Goal: Book appointment/travel/reservation

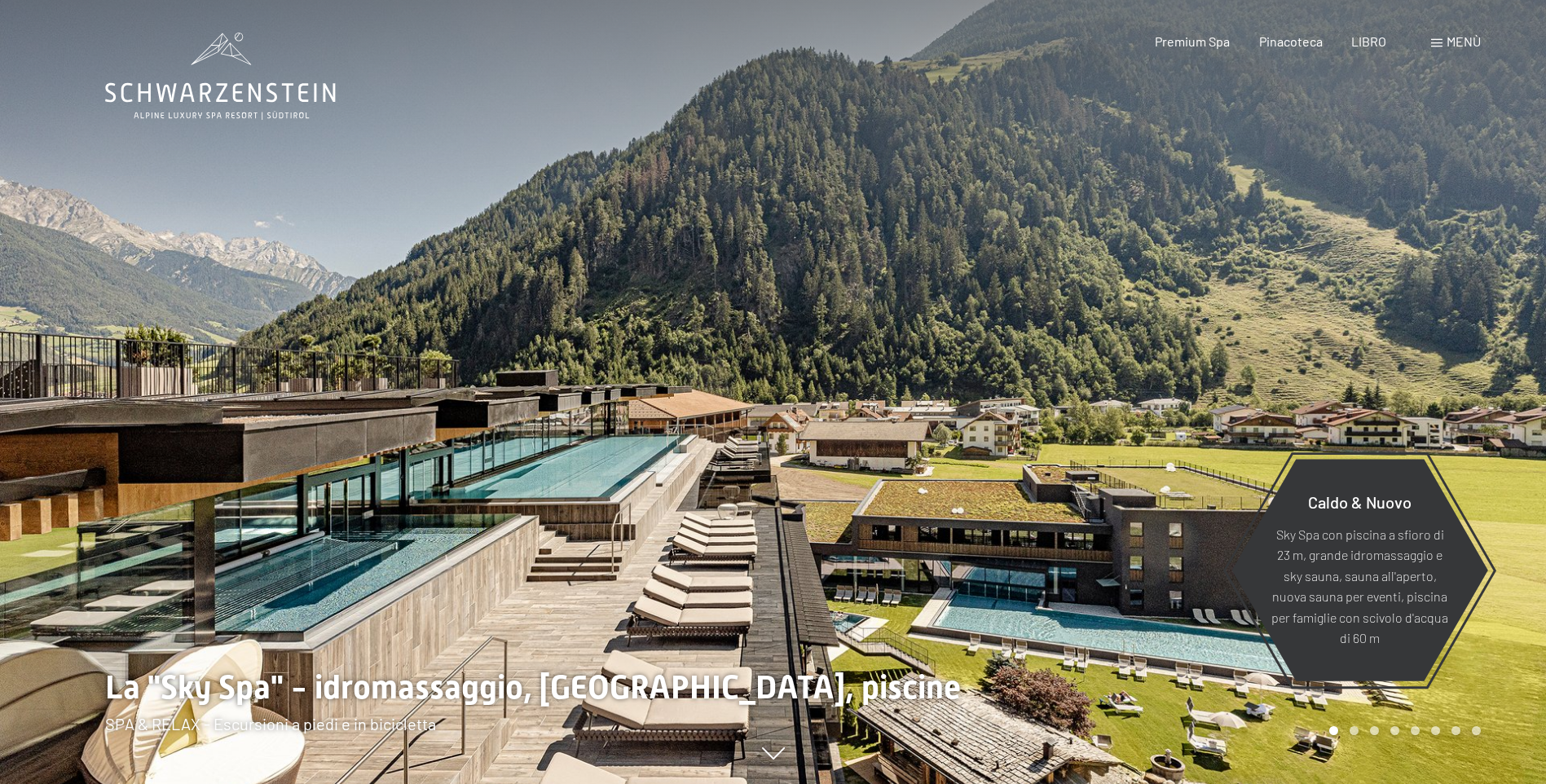
click at [1463, 40] on span "Menù" at bounding box center [1464, 41] width 34 height 16
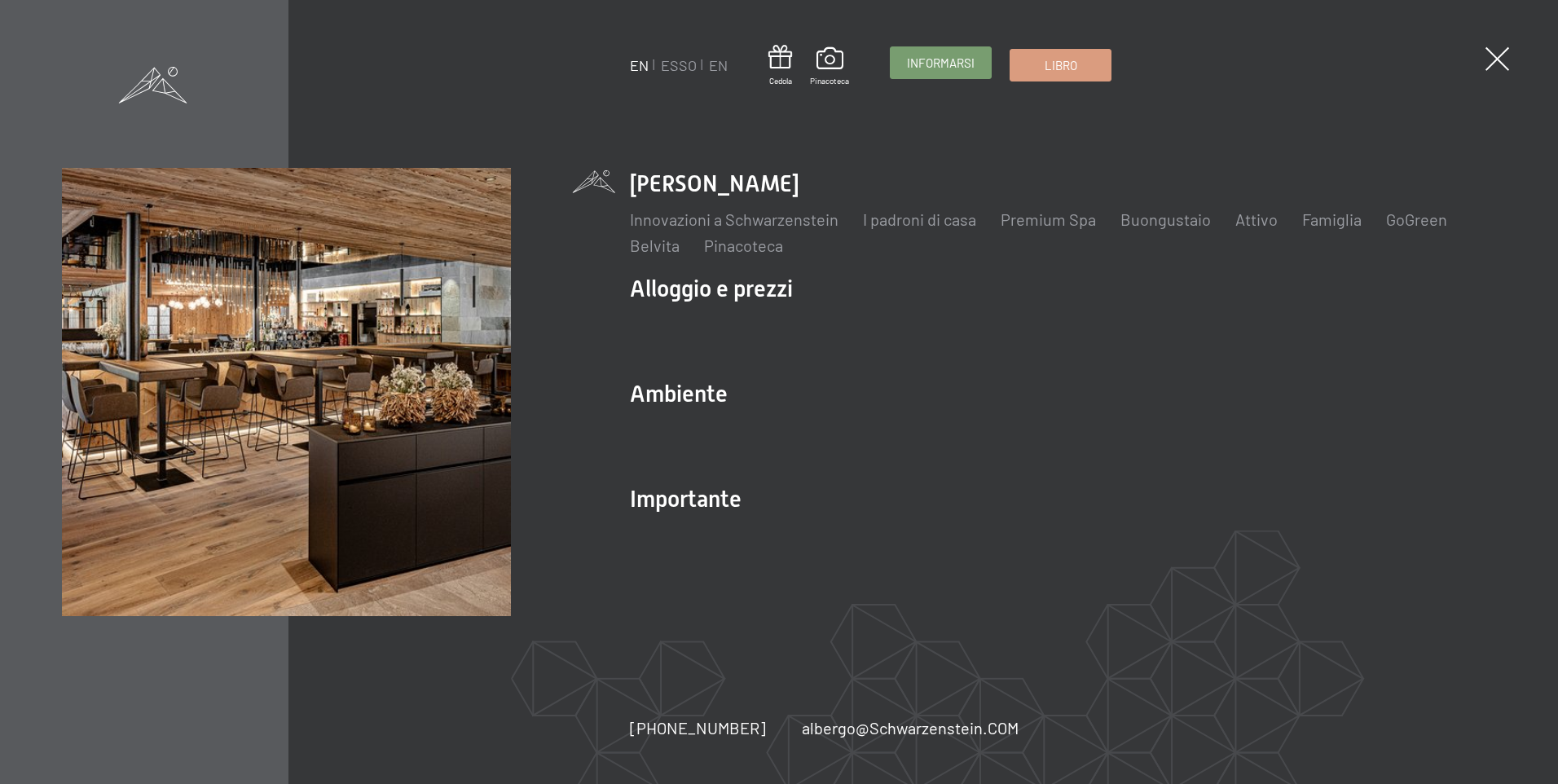
click at [947, 69] on span "Informarsi" at bounding box center [941, 63] width 68 height 17
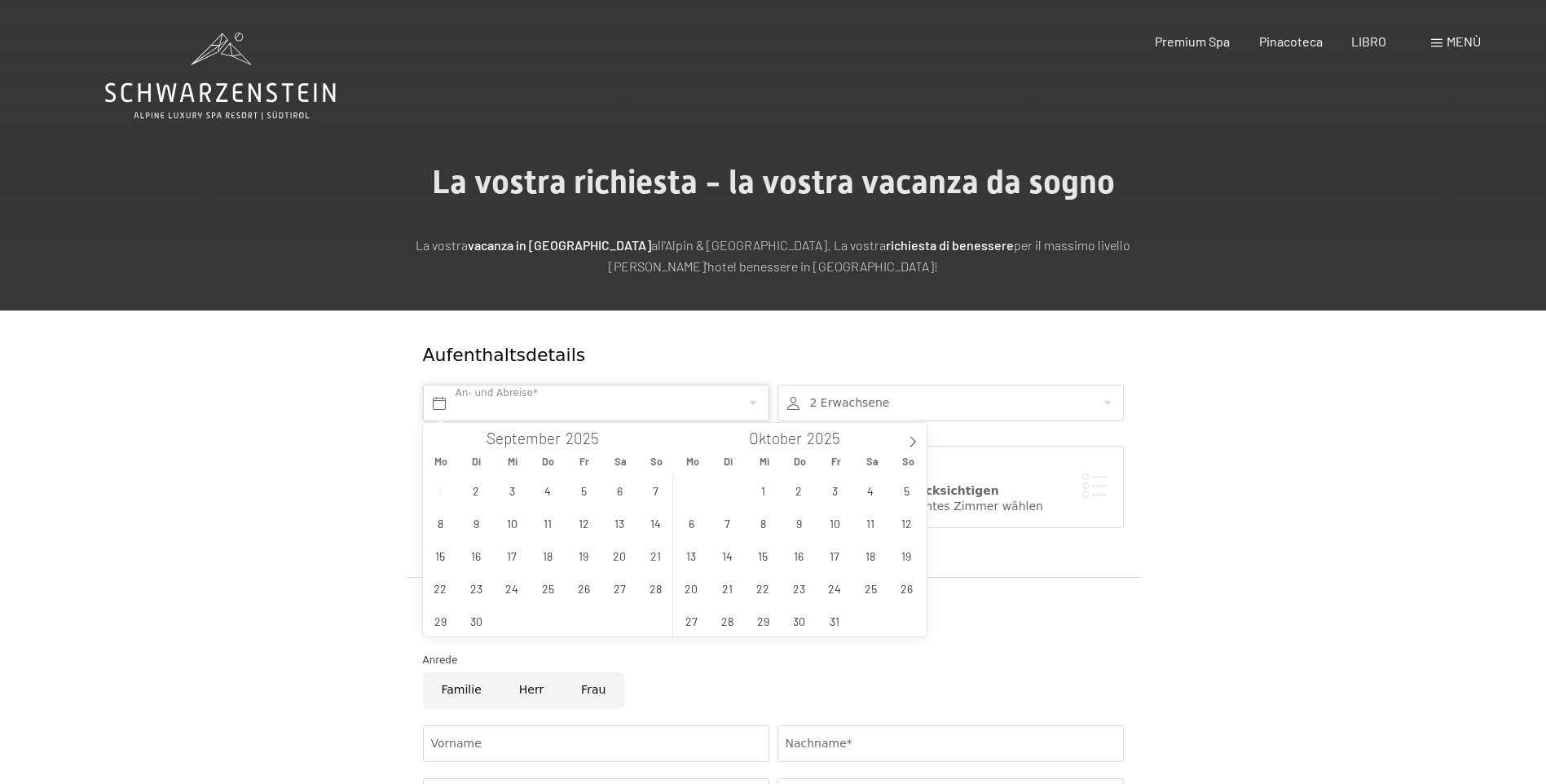
click at [739, 408] on input "text" at bounding box center [595, 402] width 346 height 37
click at [913, 437] on icon at bounding box center [913, 441] width 11 height 11
click at [862, 491] on span "6" at bounding box center [870, 490] width 32 height 32
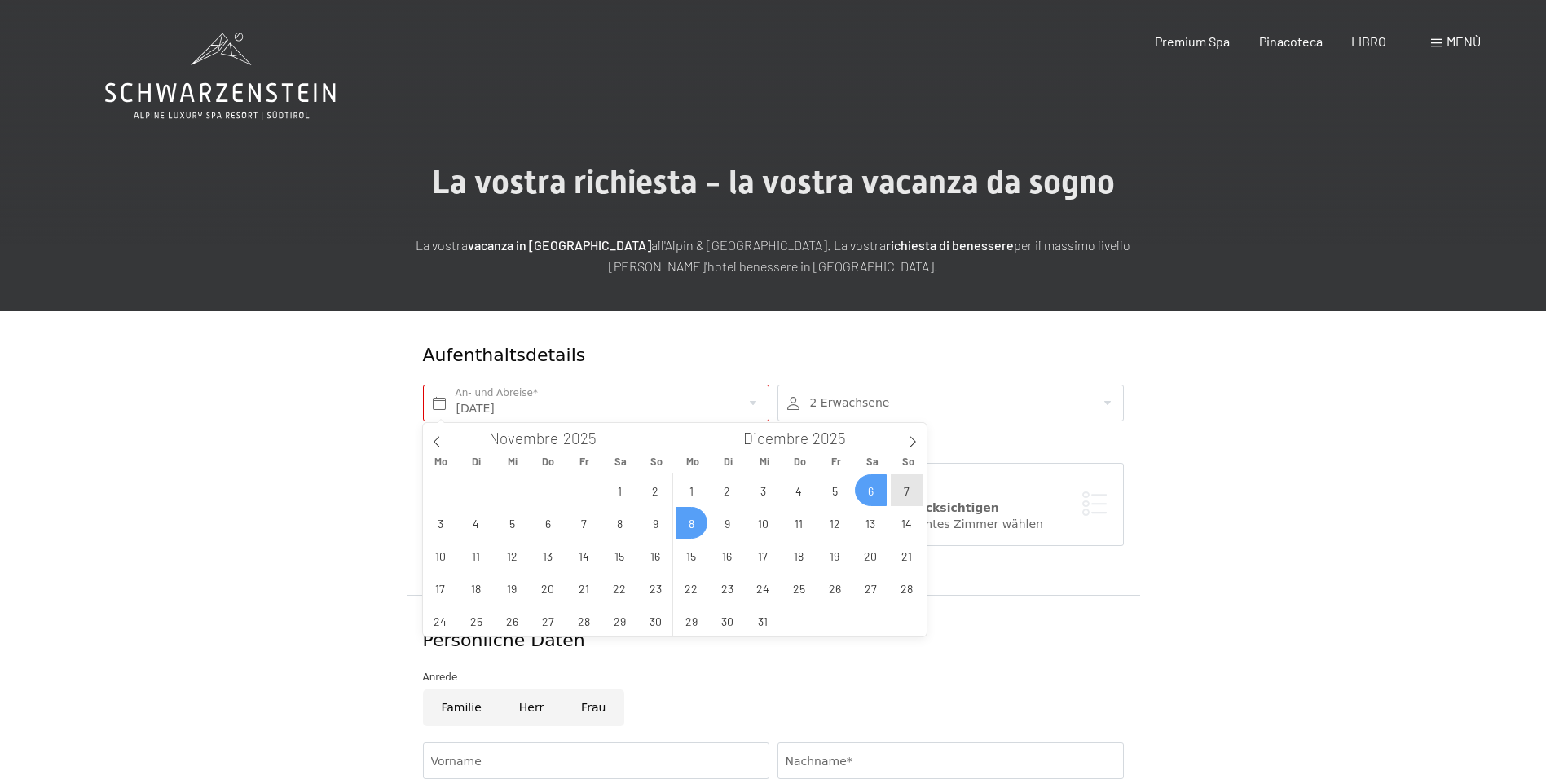
click at [686, 518] on span "8" at bounding box center [691, 522] width 32 height 32
type input "[DATE] - [DATE]"
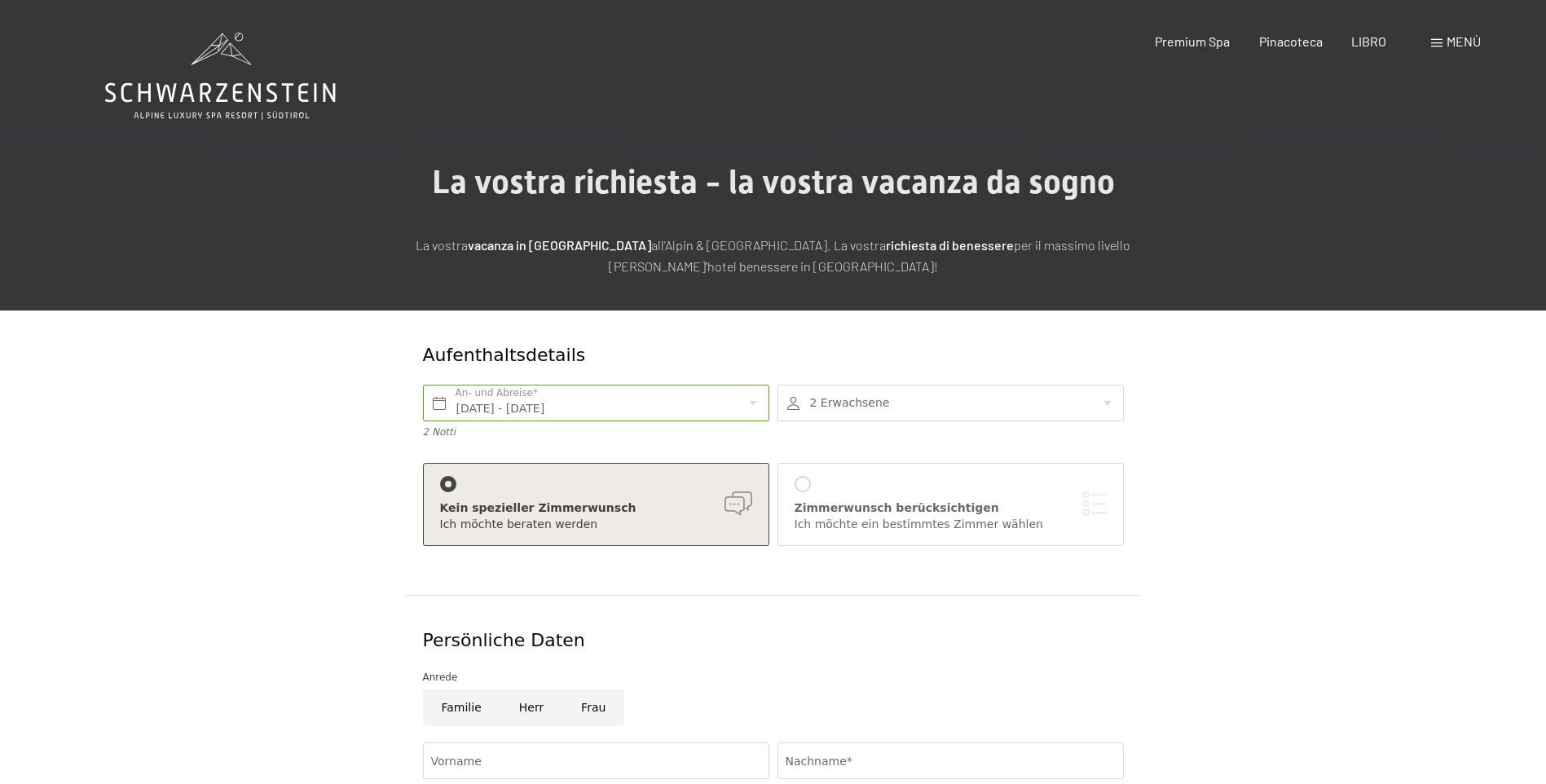
click at [883, 515] on div "Zimmerwunsch berücksichtigen" at bounding box center [951, 508] width 312 height 16
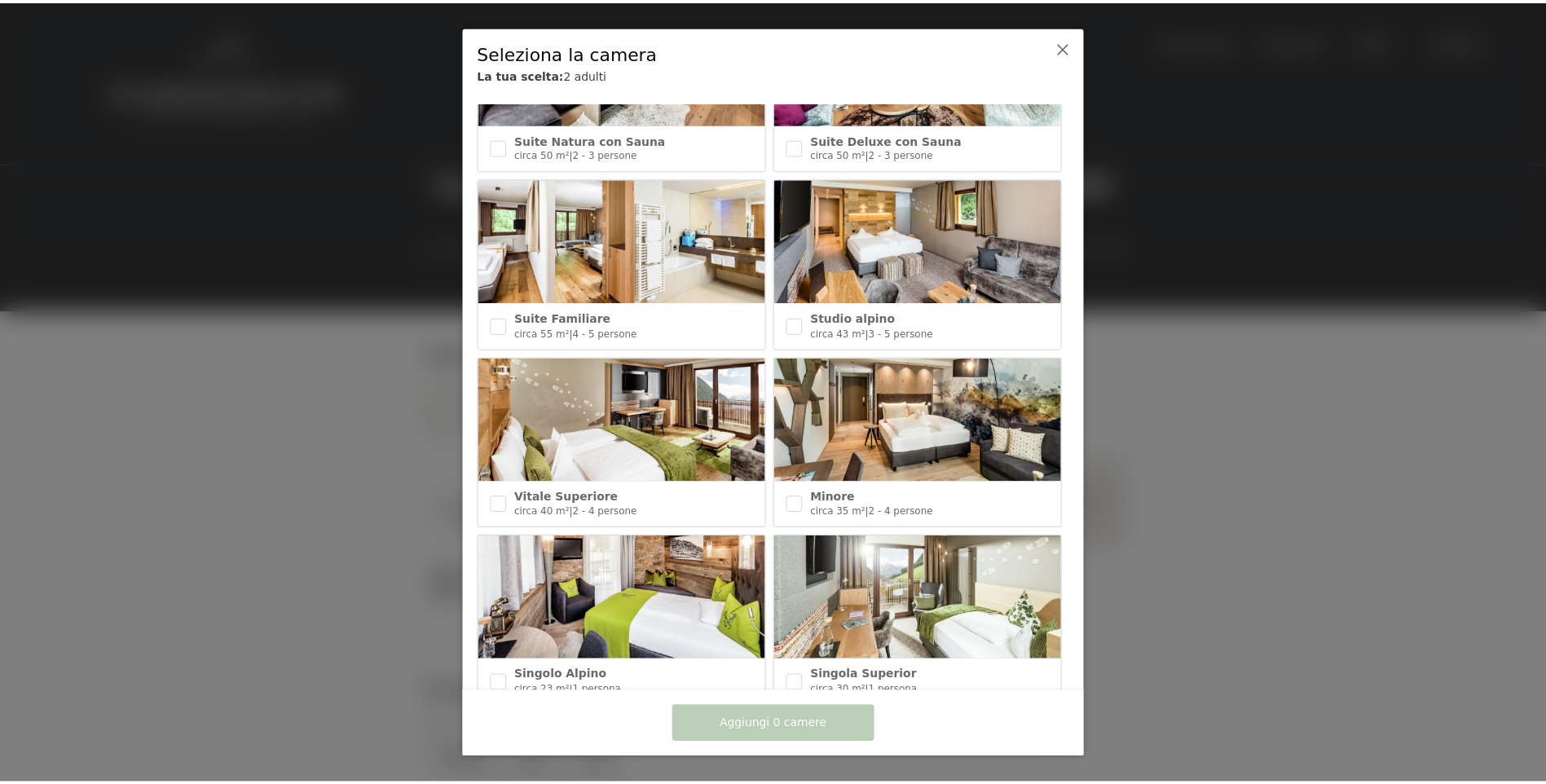
scroll to position [449, 0]
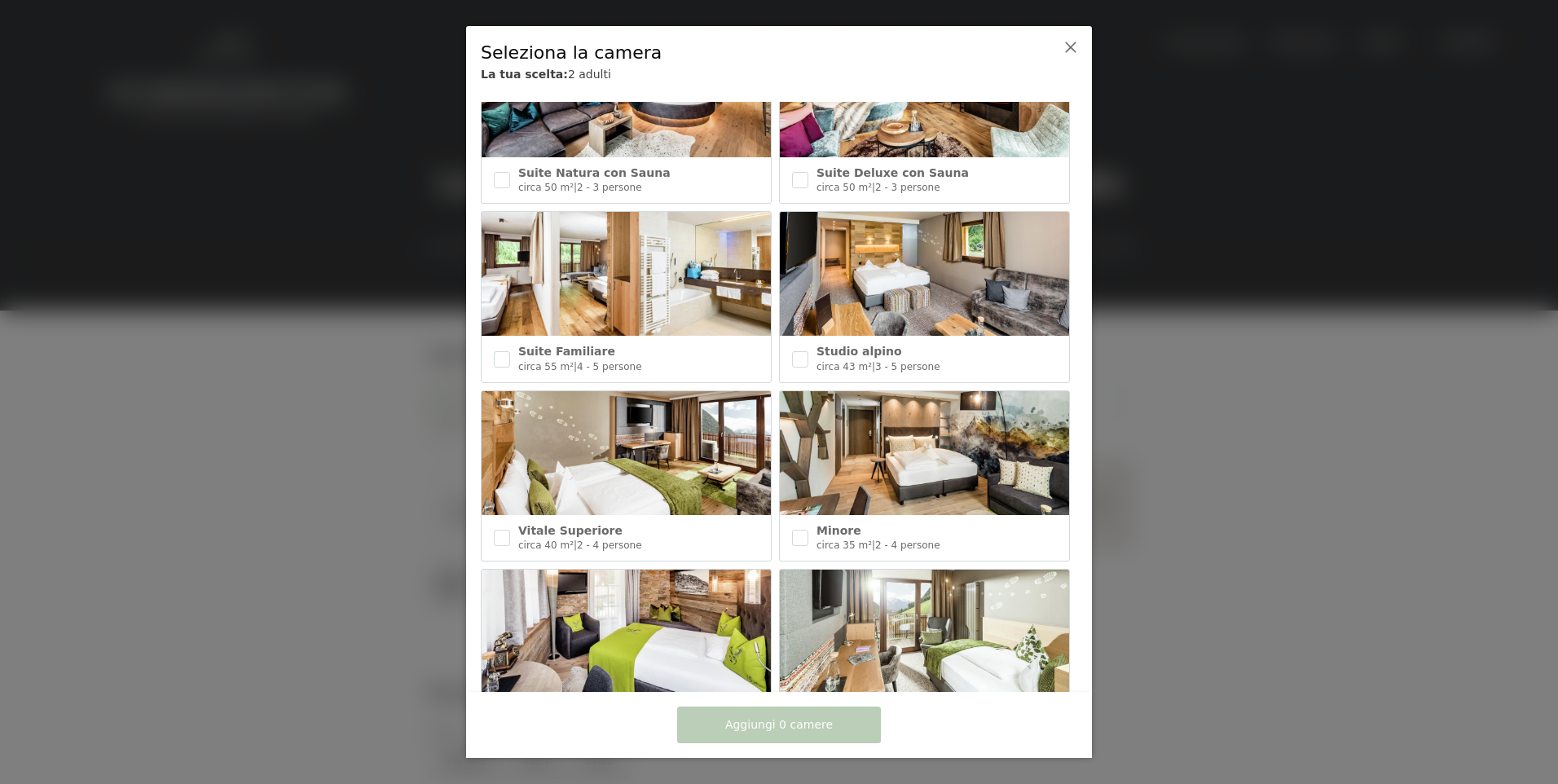
click at [623, 482] on img at bounding box center [626, 452] width 290 height 123
click at [581, 526] on span "Vitale Superiore" at bounding box center [571, 531] width 105 height 13
click at [585, 524] on span "Vitale Superiore" at bounding box center [571, 531] width 105 height 13
checkbox input "true"
click at [830, 526] on span "Minore" at bounding box center [838, 531] width 45 height 13
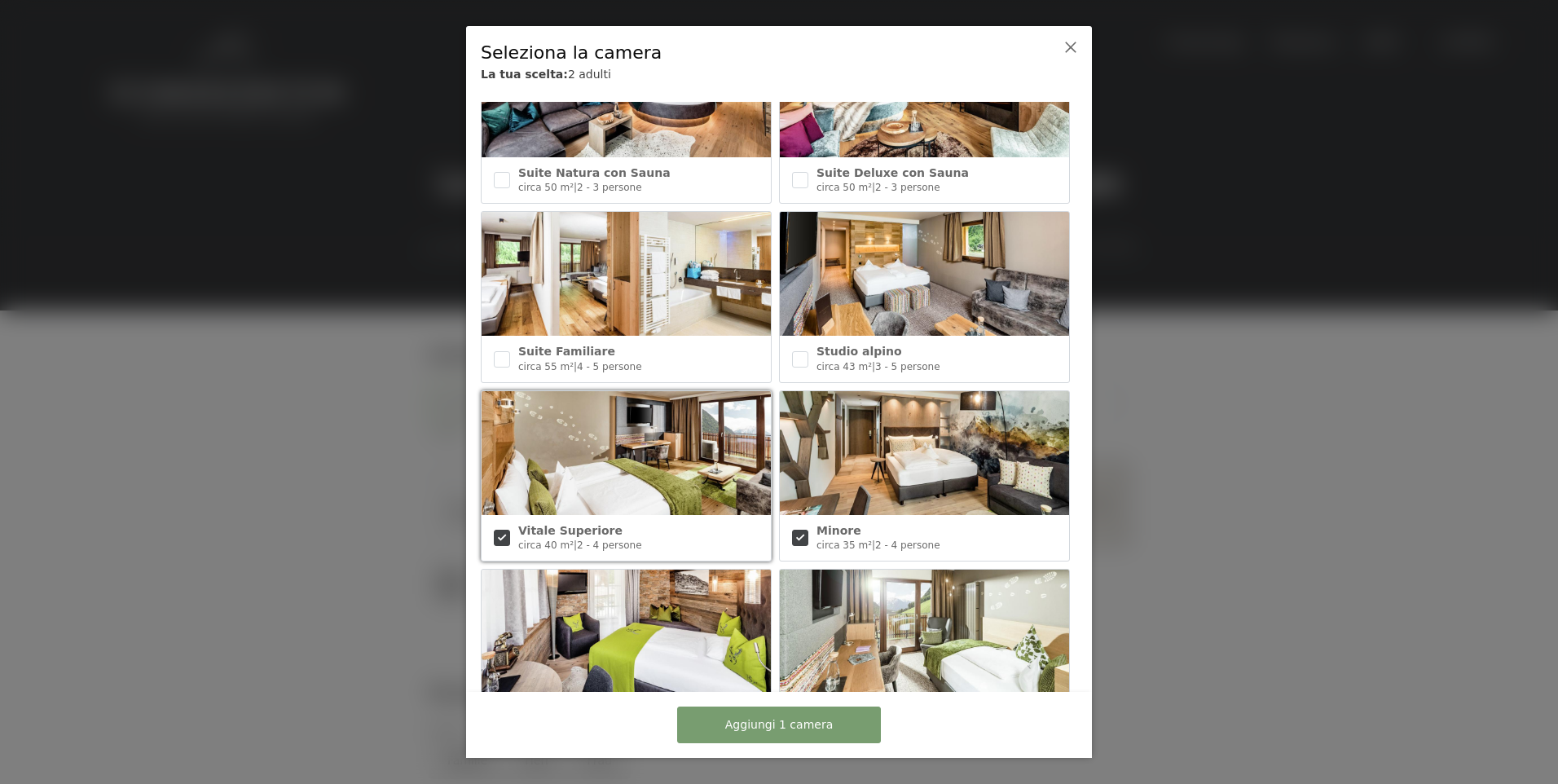
checkbox input "true"
click at [814, 725] on span "Aggiungi 2 camere" at bounding box center [779, 725] width 108 height 16
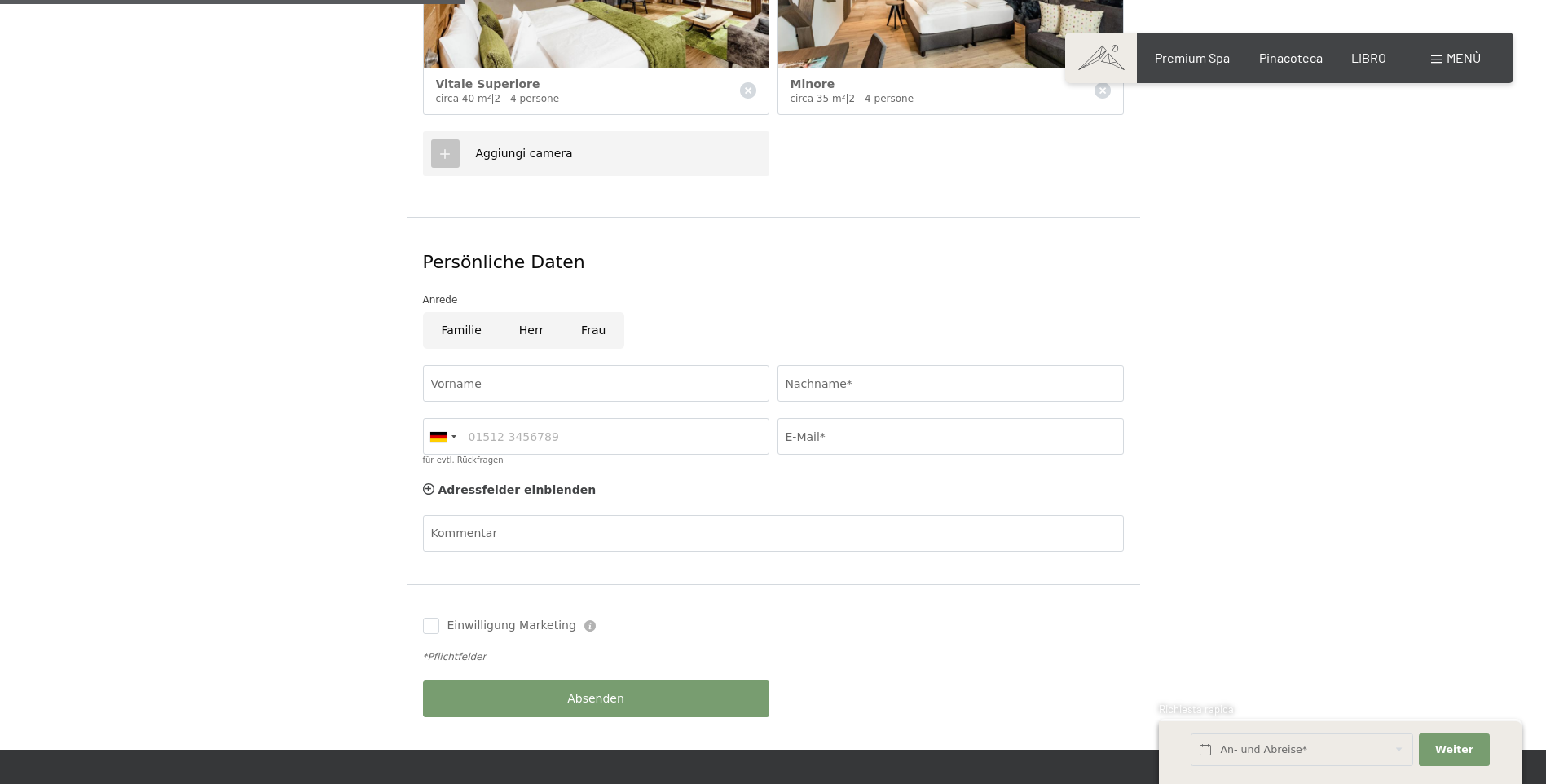
scroll to position [733, 0]
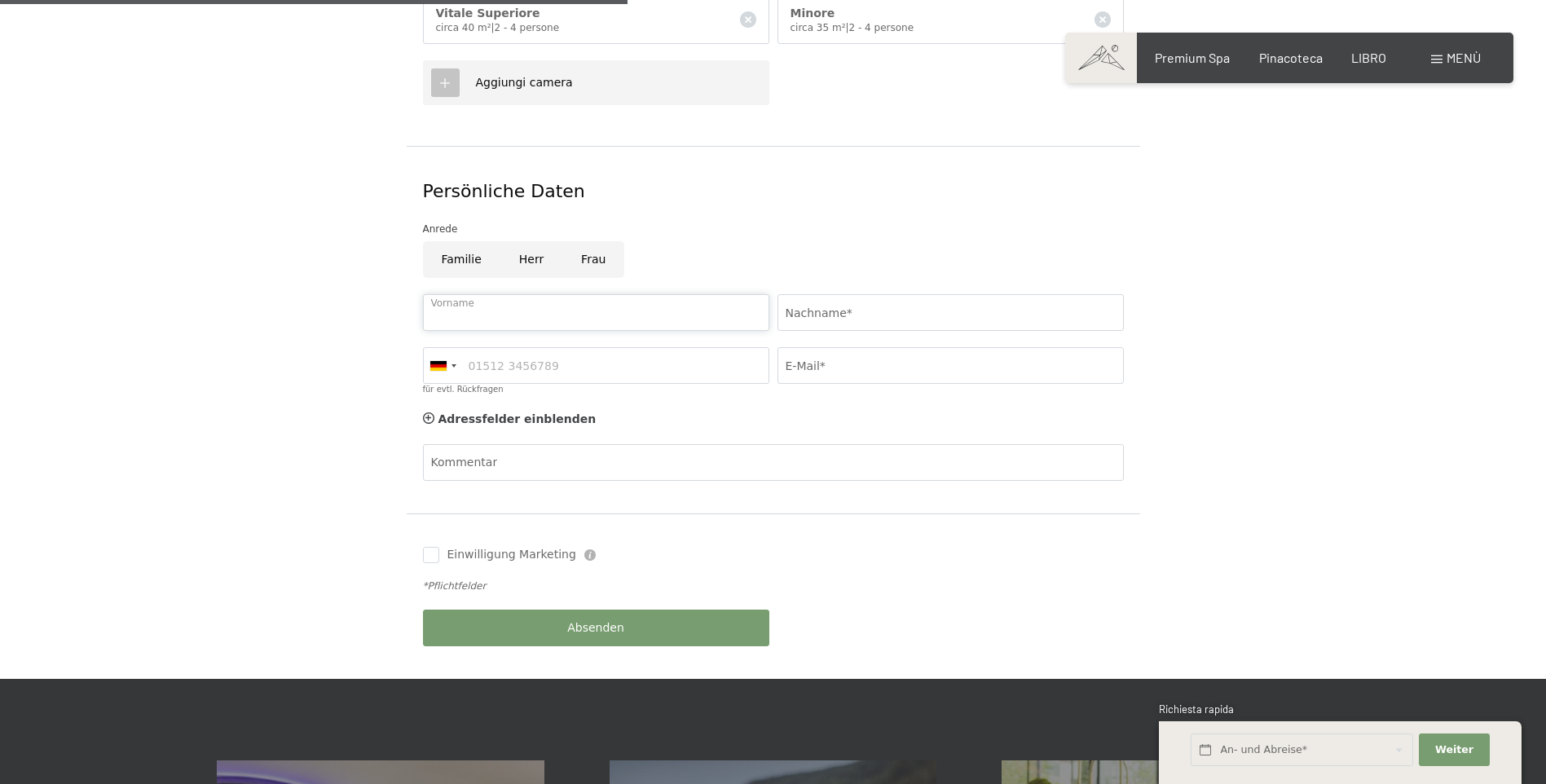
click at [542, 311] on input "Vorname" at bounding box center [595, 312] width 346 height 37
type input "[PERSON_NAME]"
type input "3387480334"
type input "[PERSON_NAME][EMAIL_ADDRESS][PERSON_NAME][DOMAIN_NAME]"
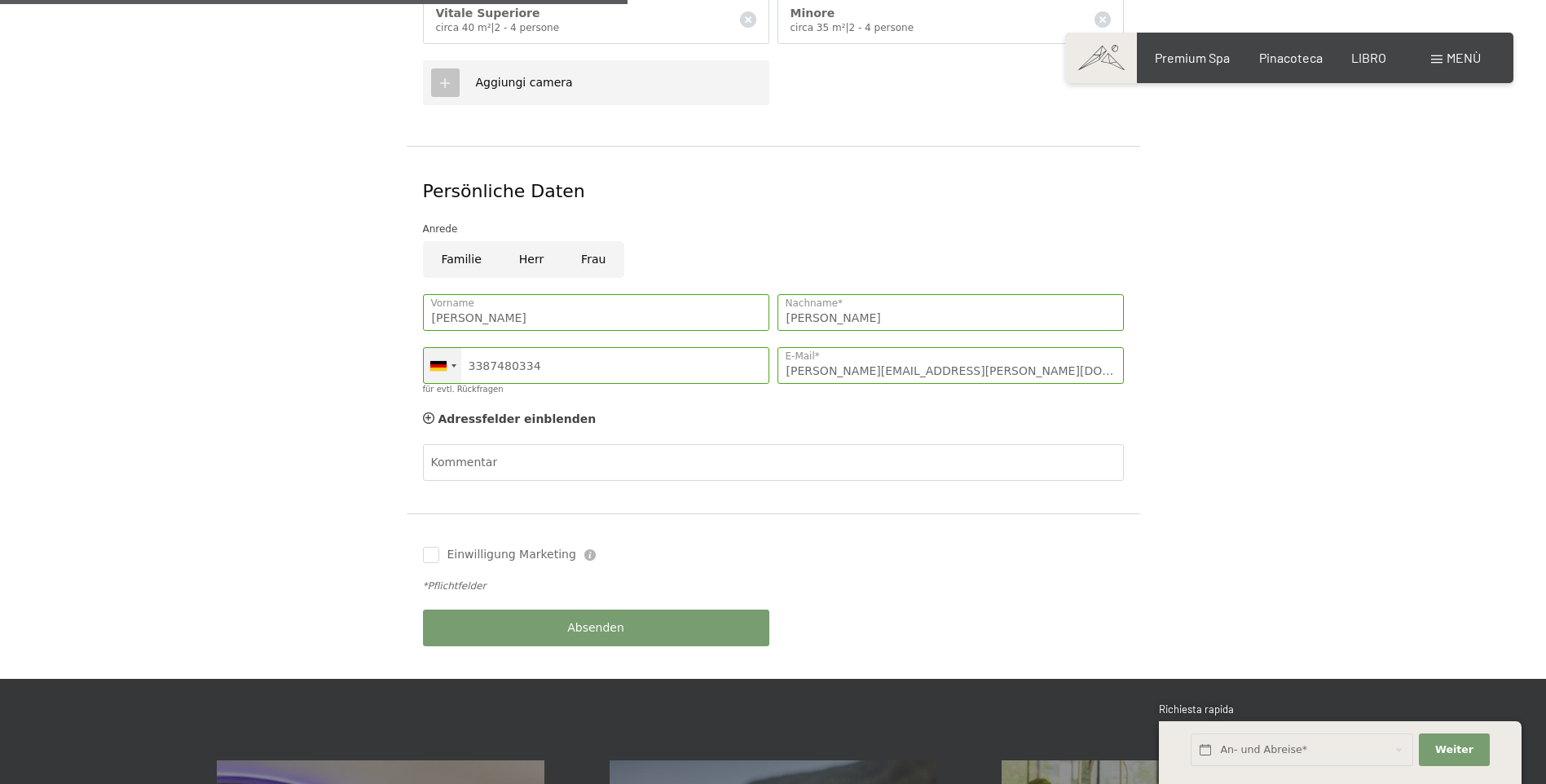
click at [447, 361] on div at bounding box center [443, 365] width 38 height 35
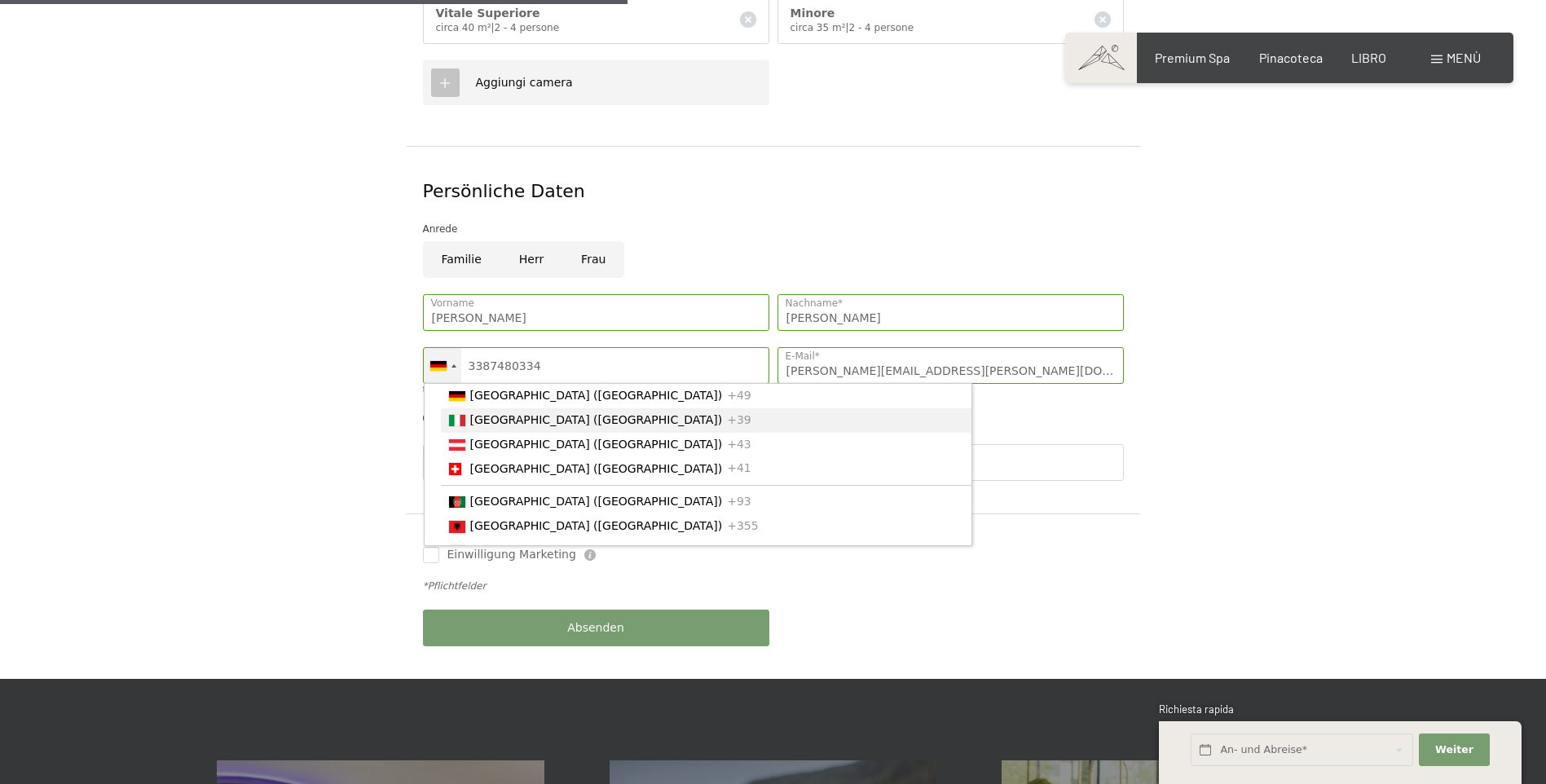
click at [501, 420] on span "[GEOGRAPHIC_DATA] ([GEOGRAPHIC_DATA])" at bounding box center [596, 419] width 253 height 13
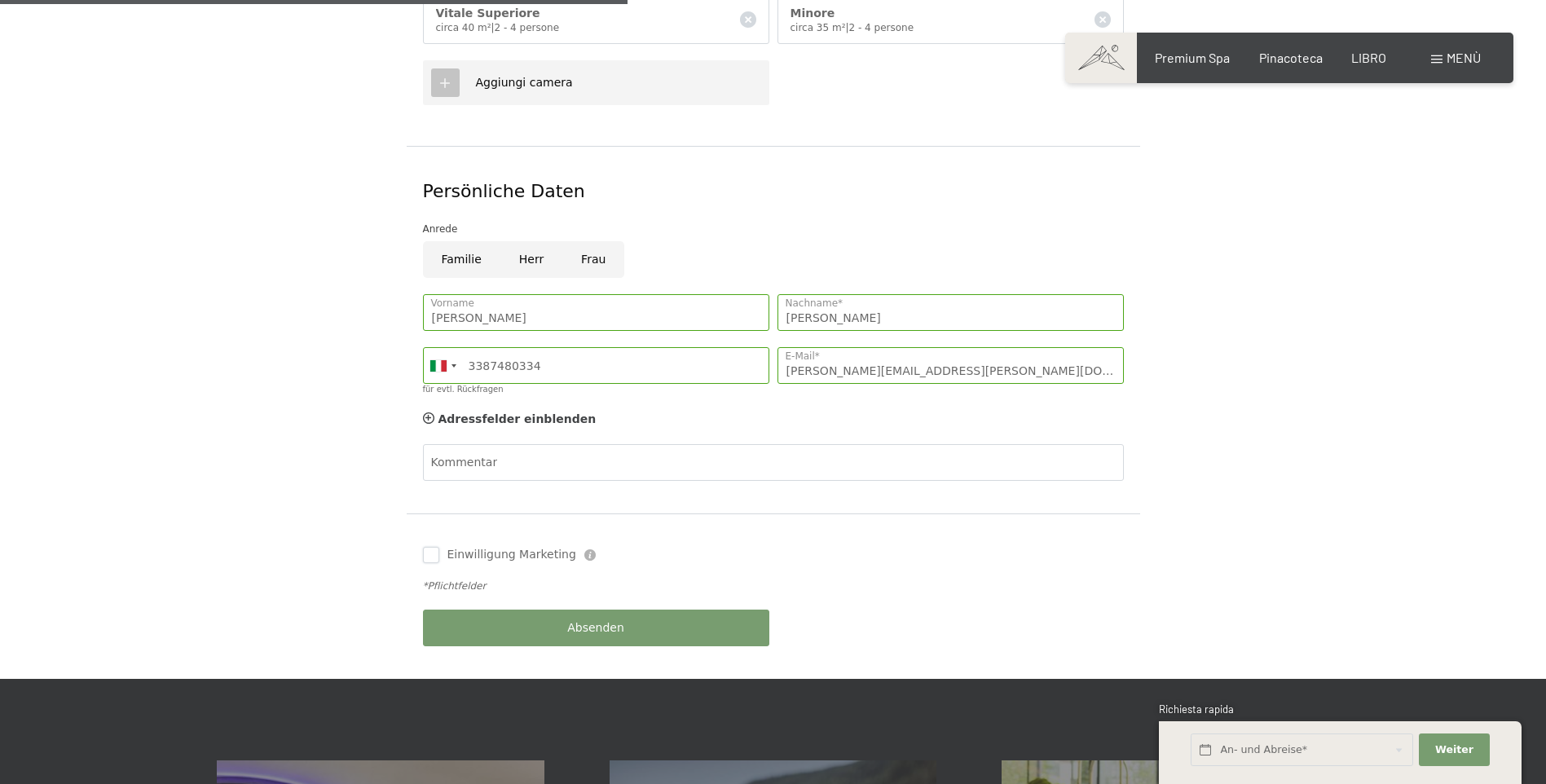
click at [429, 556] on input "Einwilligung Marketing" at bounding box center [431, 555] width 16 height 16
checkbox input "true"
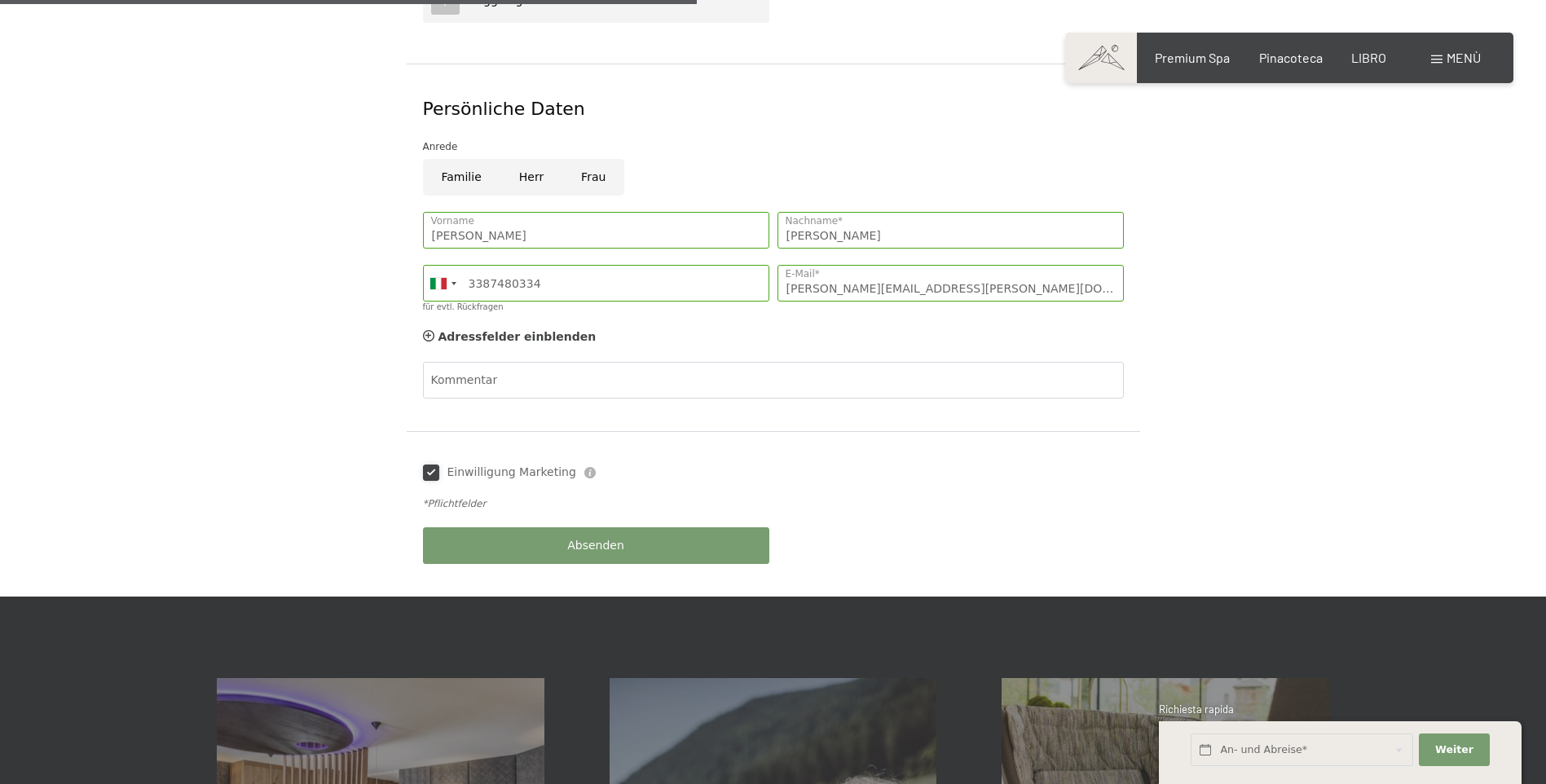
scroll to position [814, 0]
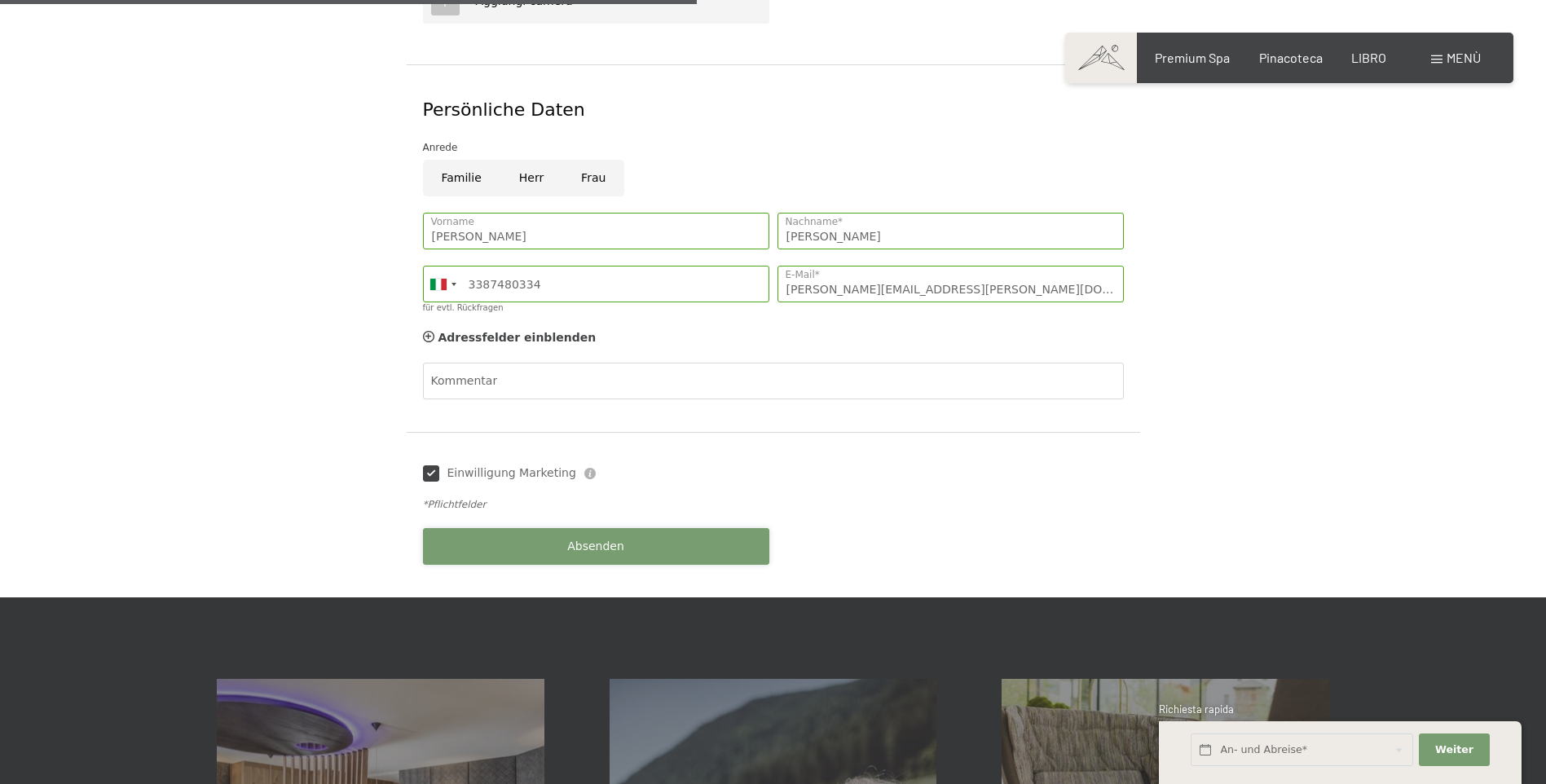
click at [640, 547] on button "Absenden" at bounding box center [595, 546] width 346 height 37
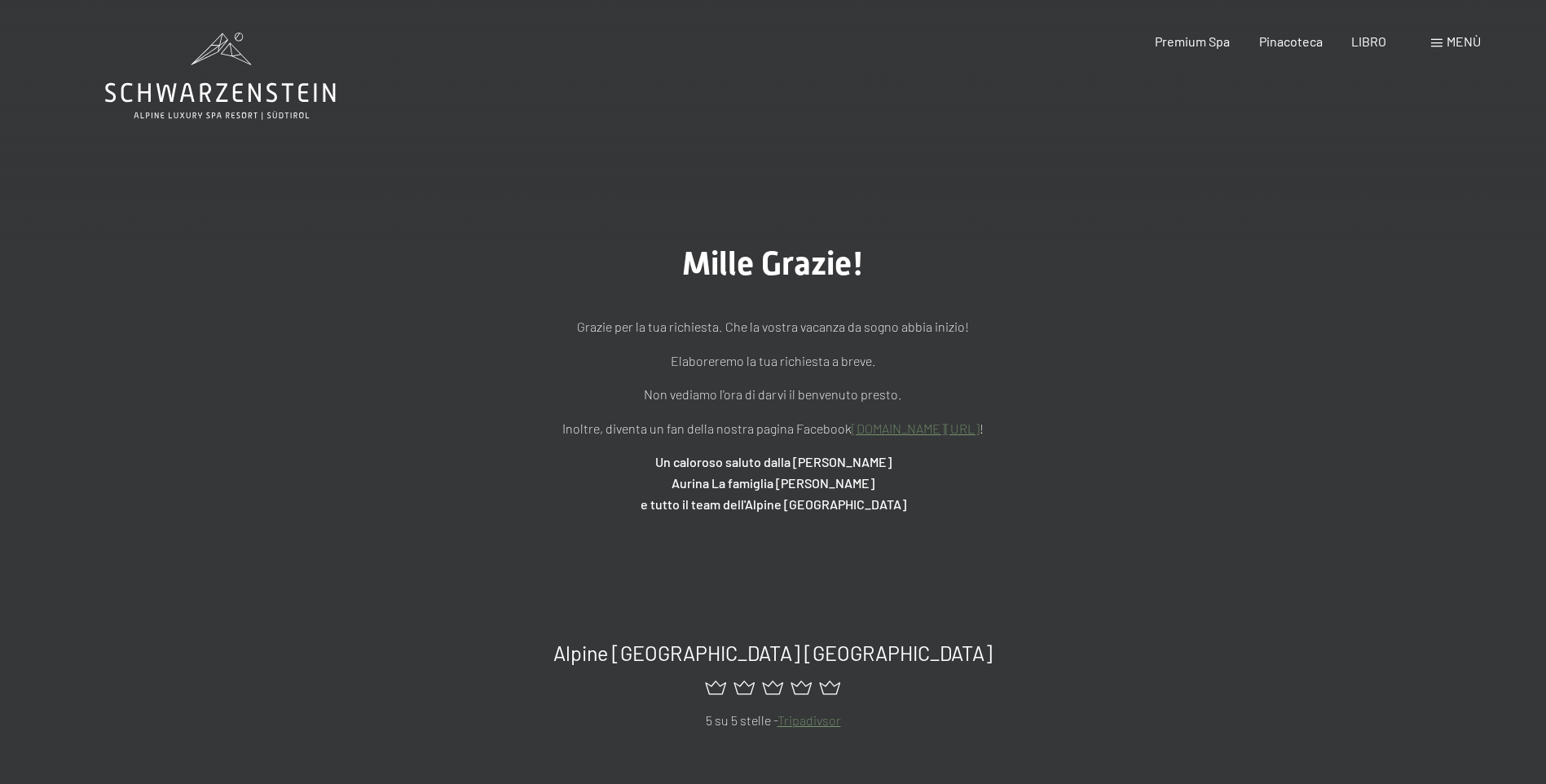
click at [153, 79] on icon at bounding box center [221, 76] width 231 height 87
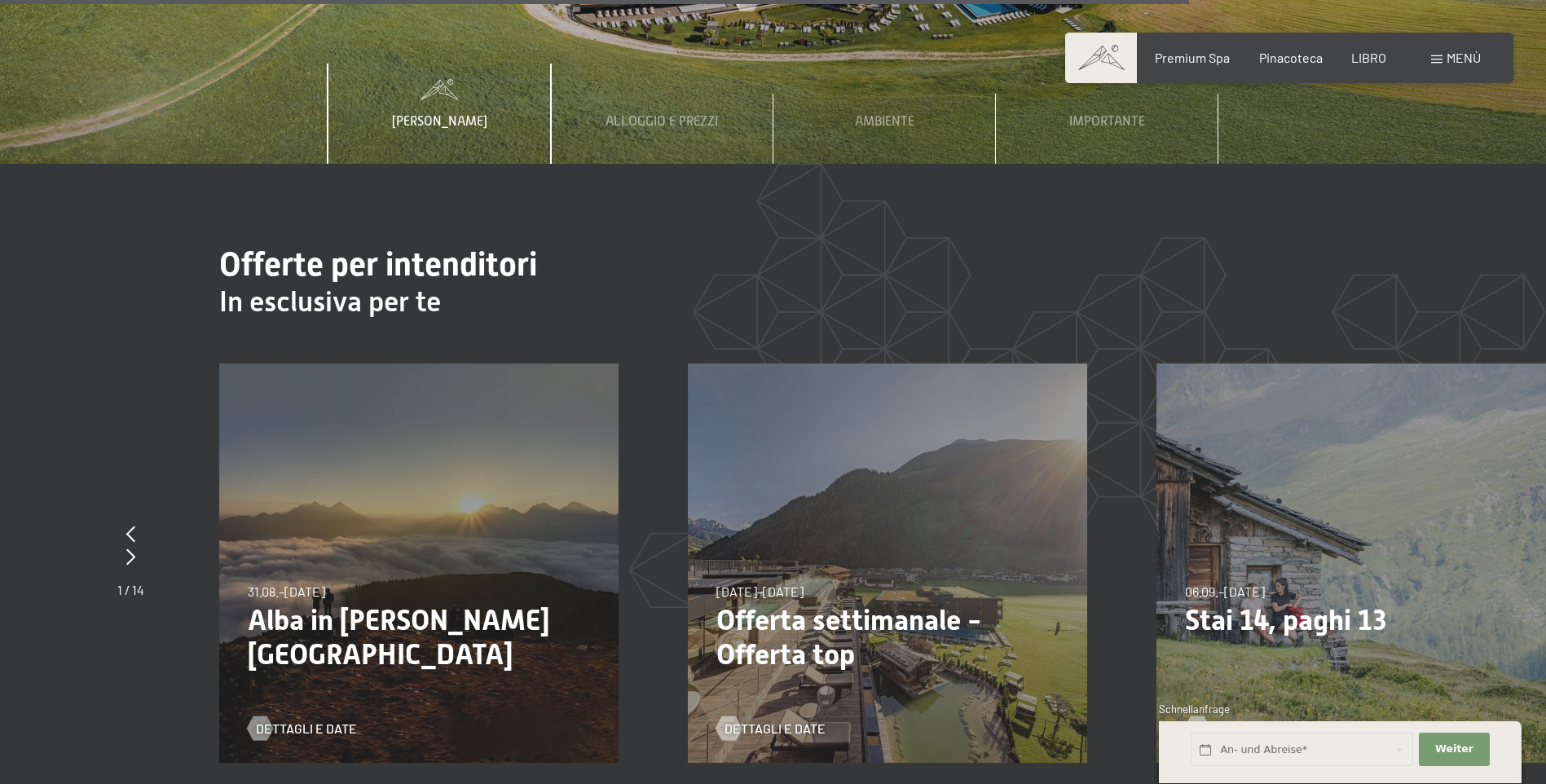
scroll to position [6354, 0]
